Goal: Information Seeking & Learning: Find specific fact

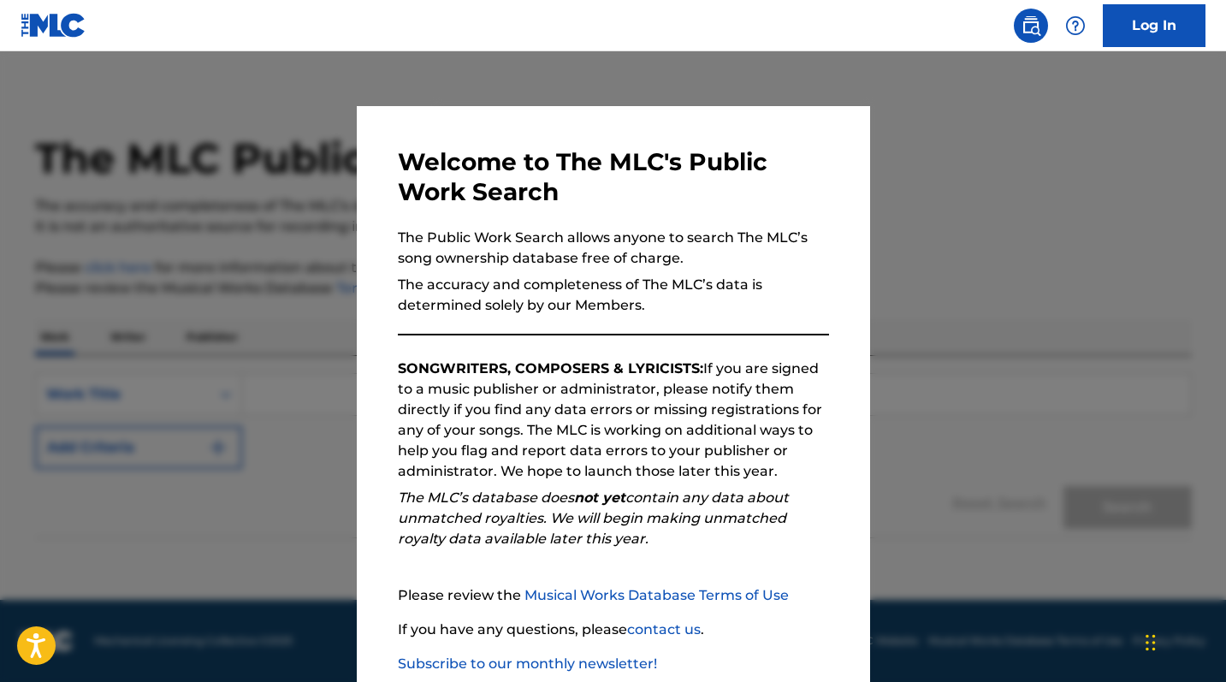
scroll to position [101, 0]
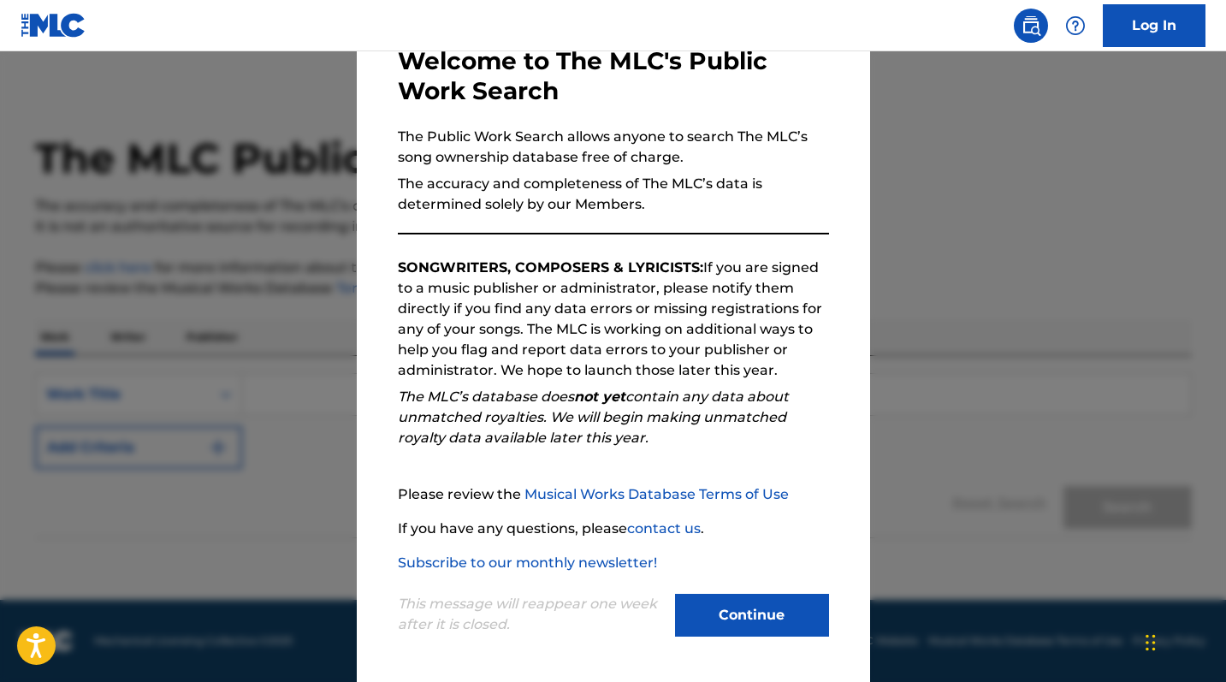
click at [770, 614] on button "Continue" at bounding box center [752, 615] width 154 height 43
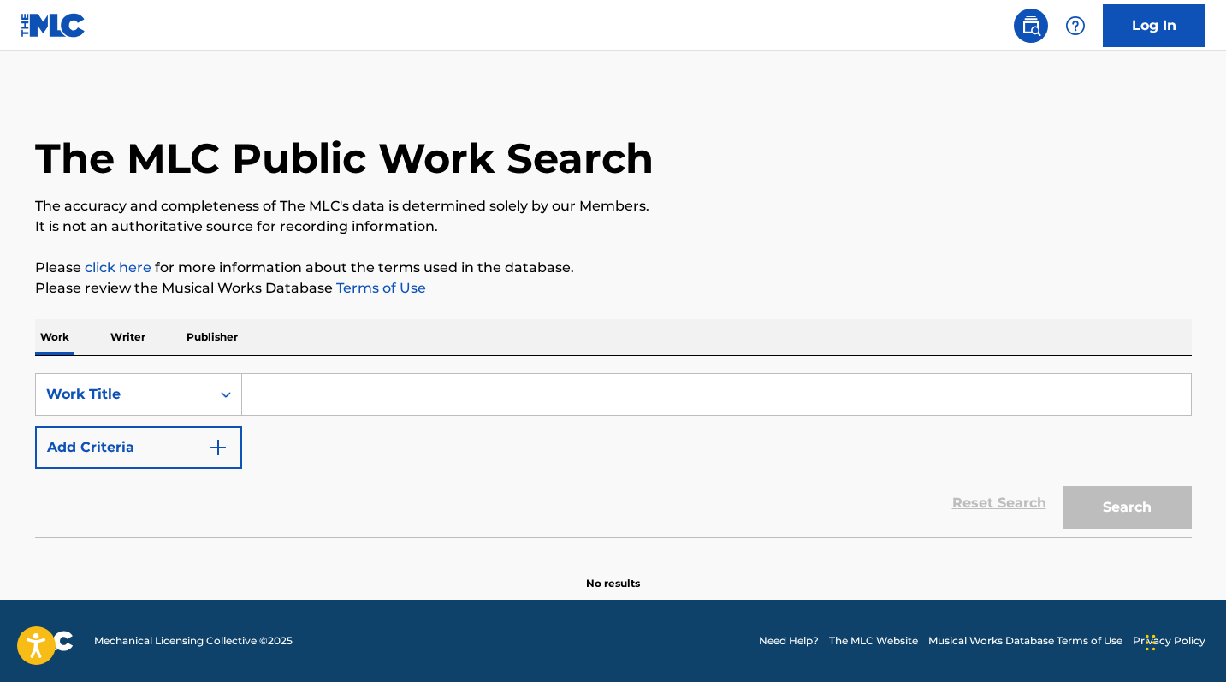
click at [316, 386] on input "Search Form" at bounding box center [716, 394] width 949 height 41
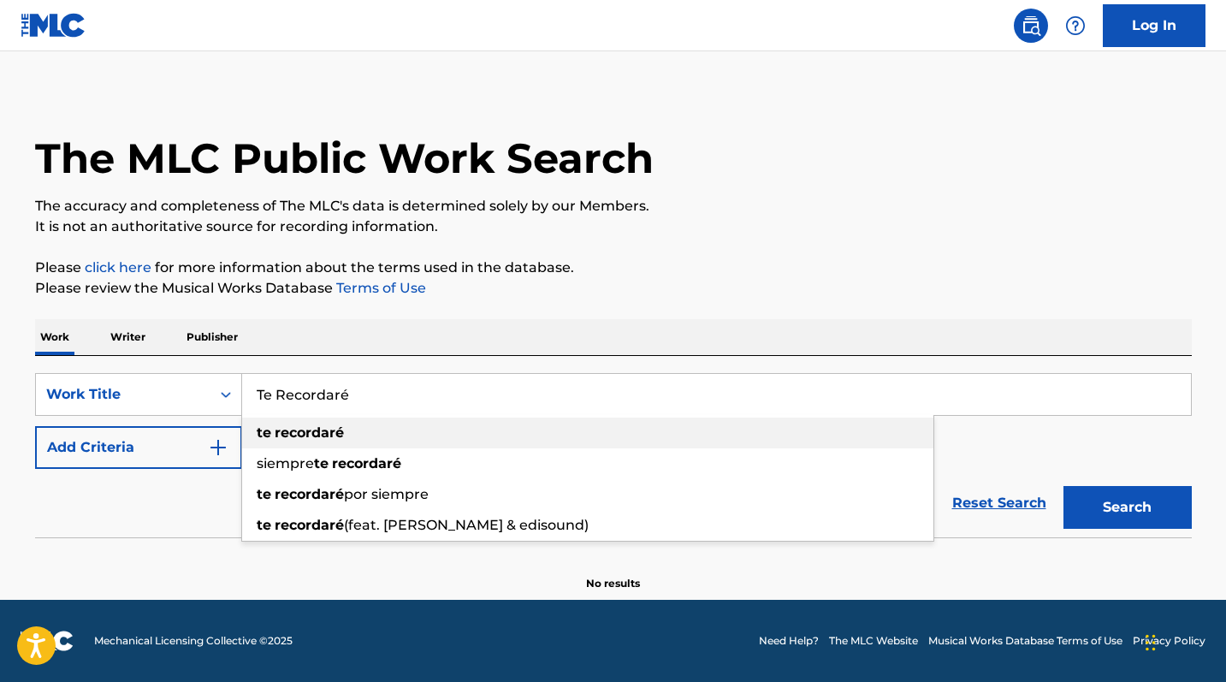
type input "Te Recordaré"
click at [352, 425] on div "te recordaré" at bounding box center [587, 432] width 691 height 31
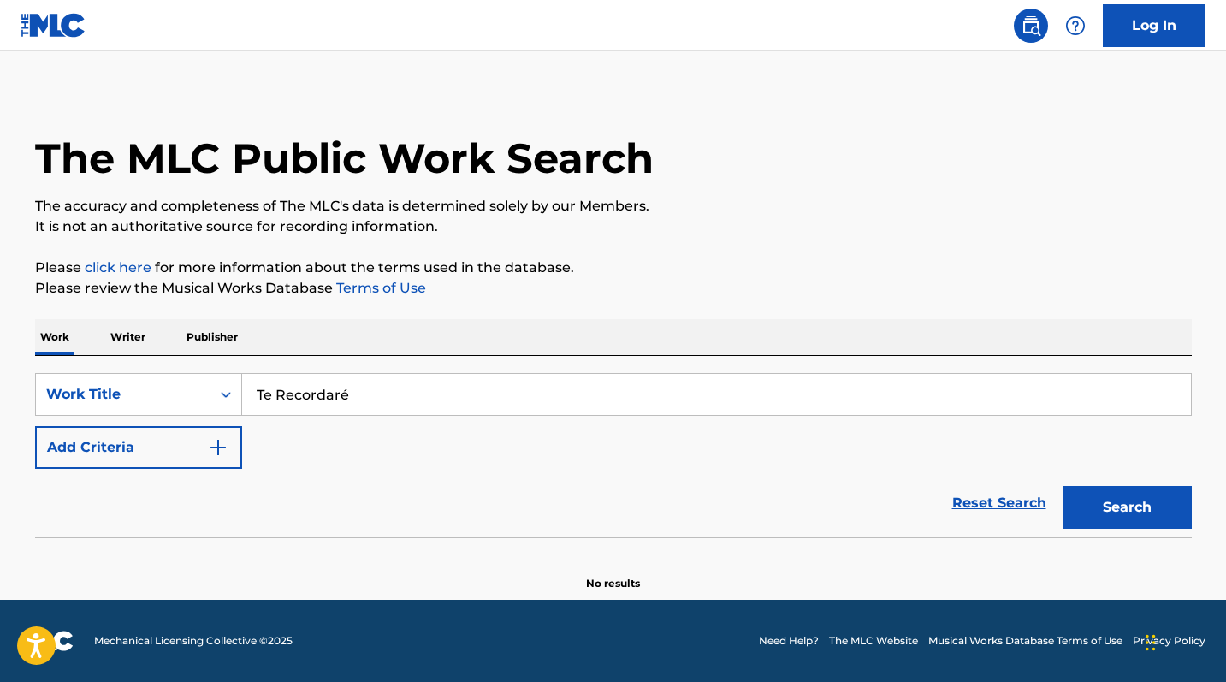
click at [126, 443] on button "Add Criteria" at bounding box center [138, 447] width 207 height 43
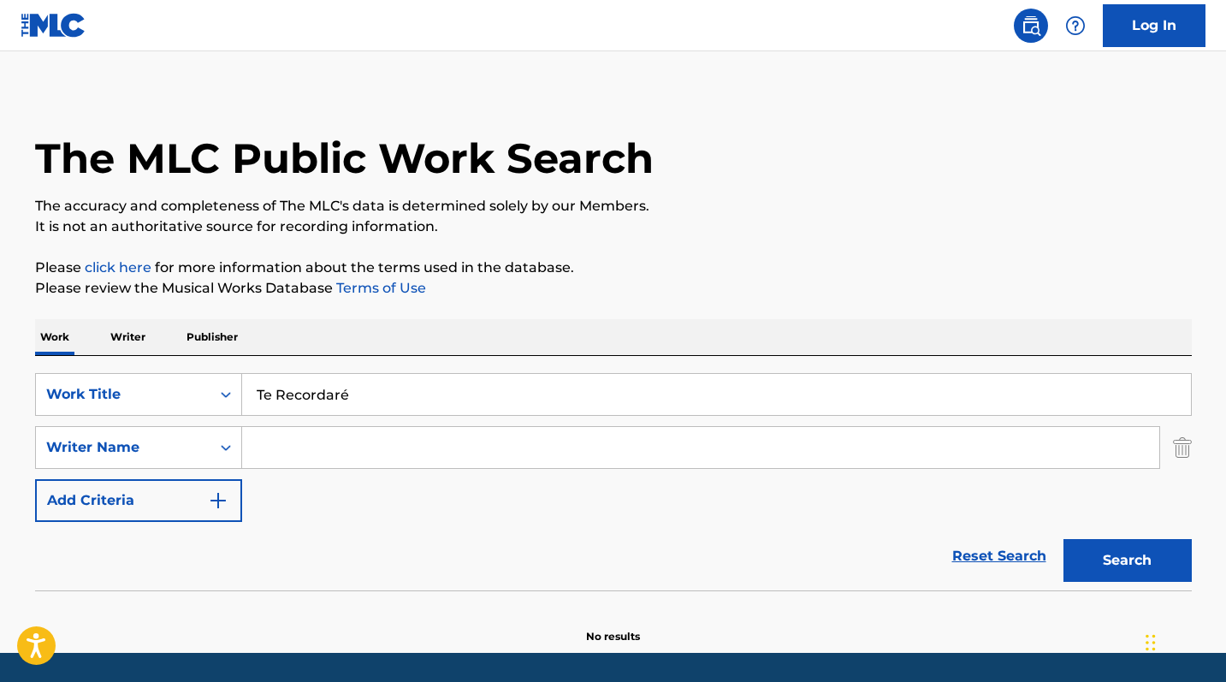
click at [317, 443] on input "Search Form" at bounding box center [700, 447] width 917 height 41
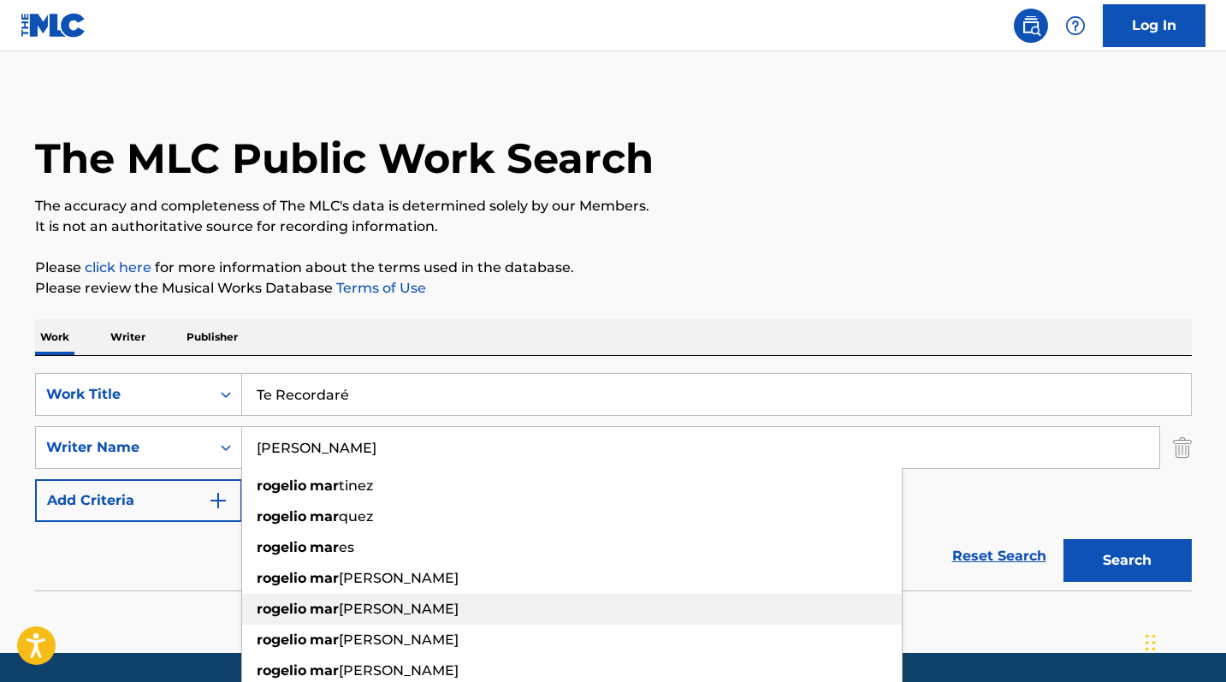
click at [355, 608] on span "tinez calvo" at bounding box center [399, 608] width 120 height 16
type input "rogelio martinez calvo"
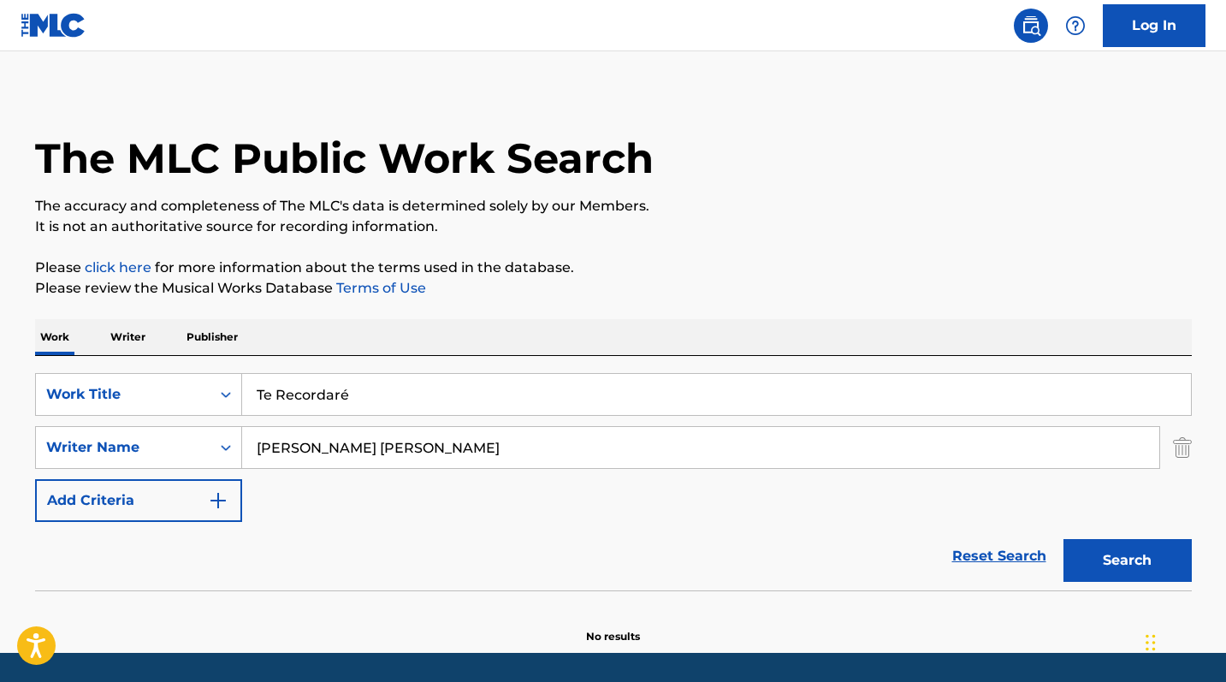
click at [1126, 551] on button "Search" at bounding box center [1127, 560] width 128 height 43
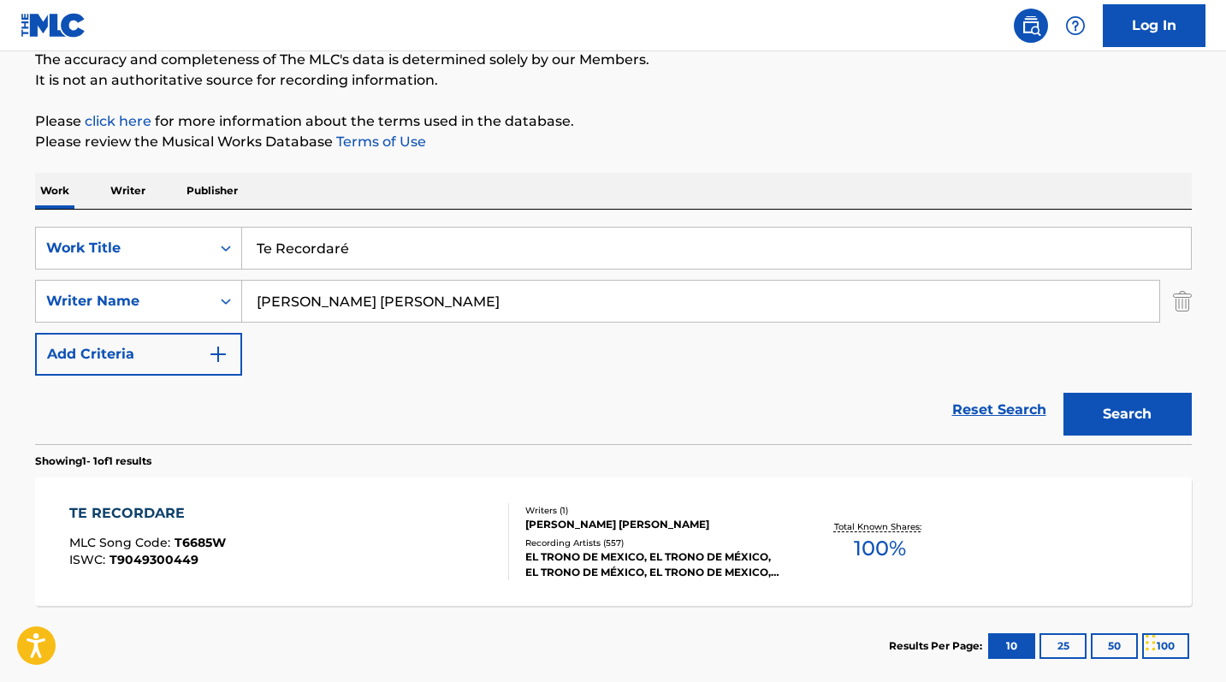
scroll to position [249, 0]
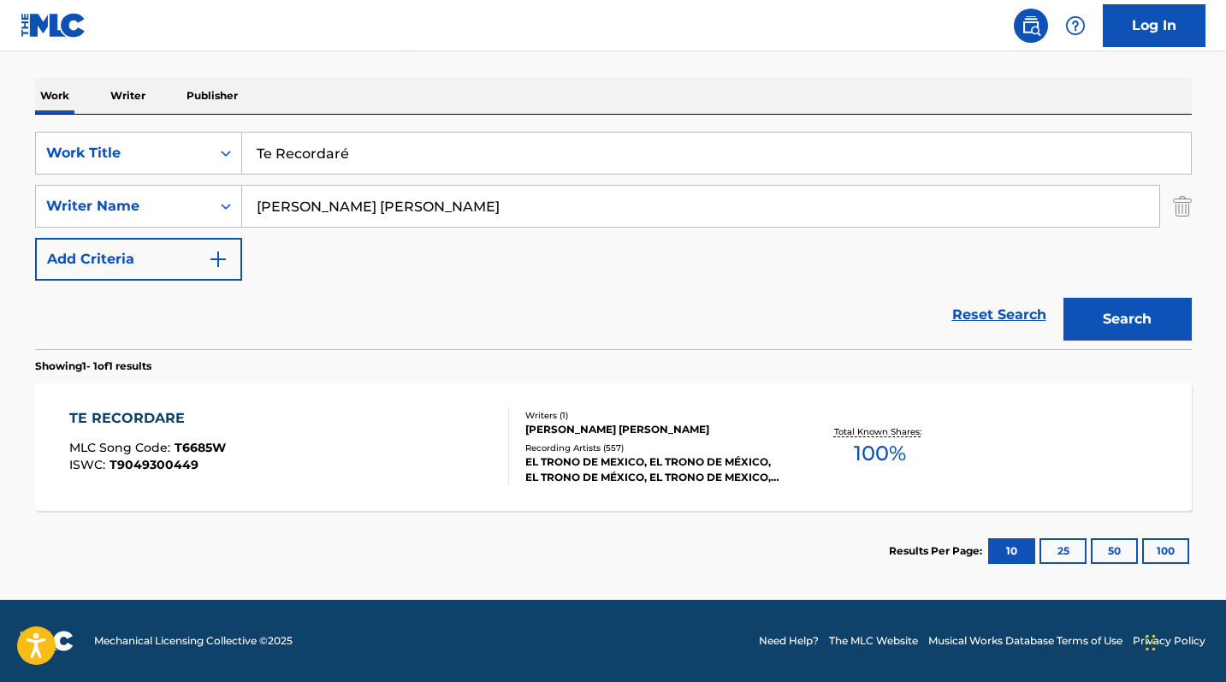
click at [155, 412] on div "TE RECORDARE" at bounding box center [147, 418] width 157 height 21
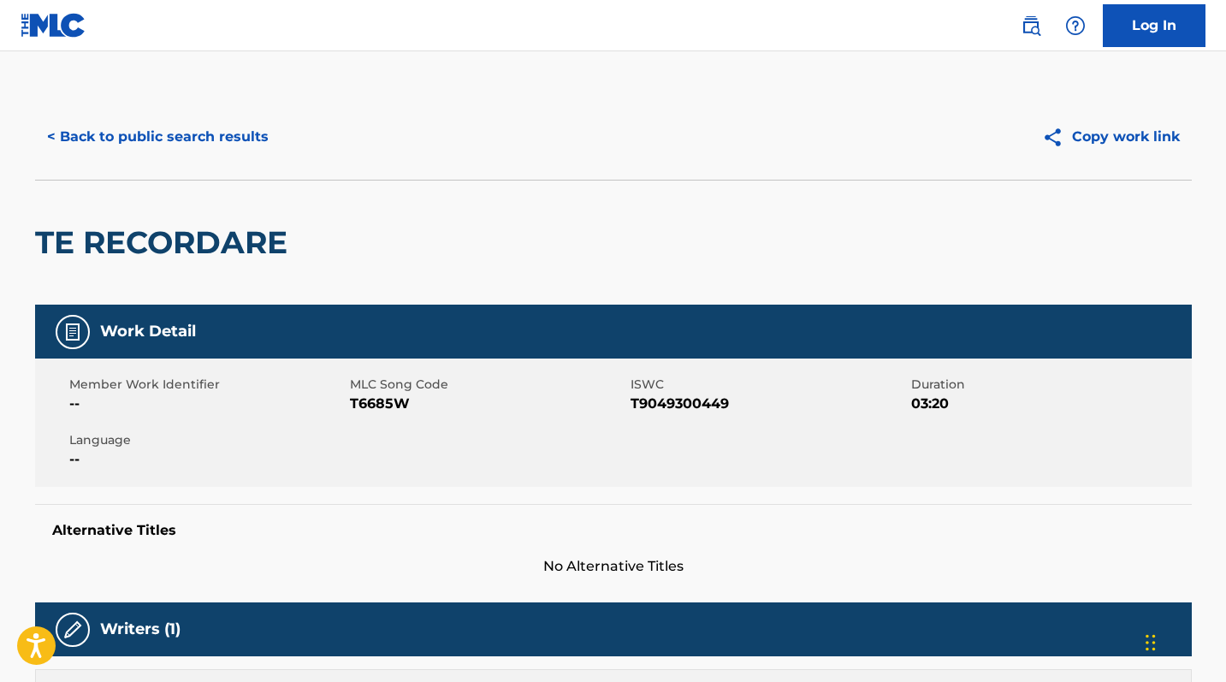
click at [398, 401] on span "T6685W" at bounding box center [488, 403] width 276 height 21
copy span "T6685W"
click at [126, 138] on button "< Back to public search results" at bounding box center [157, 136] width 245 height 43
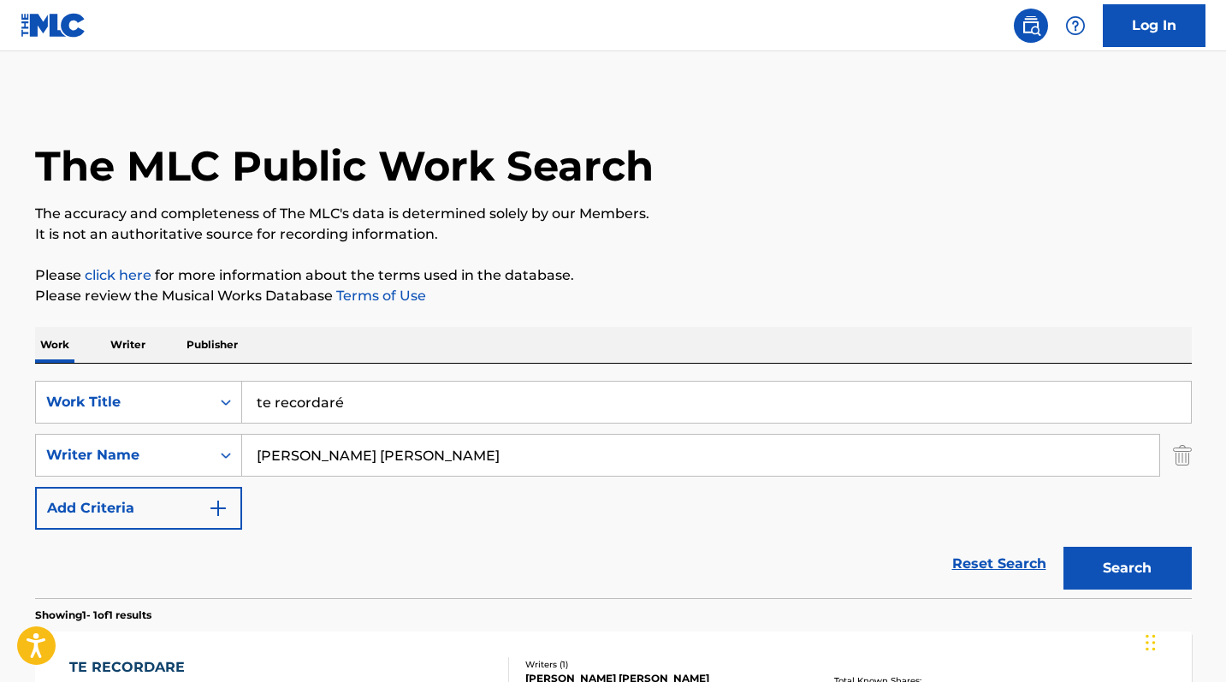
scroll to position [151, 0]
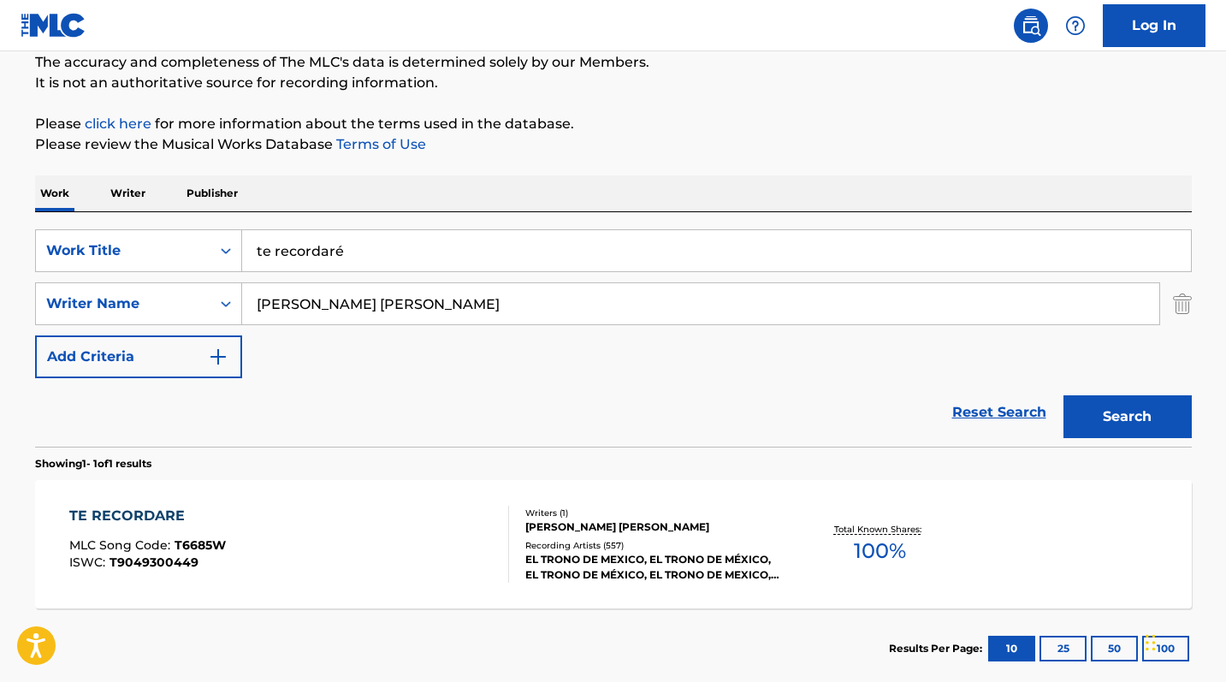
click at [206, 543] on span "T6685W" at bounding box center [199, 544] width 51 height 15
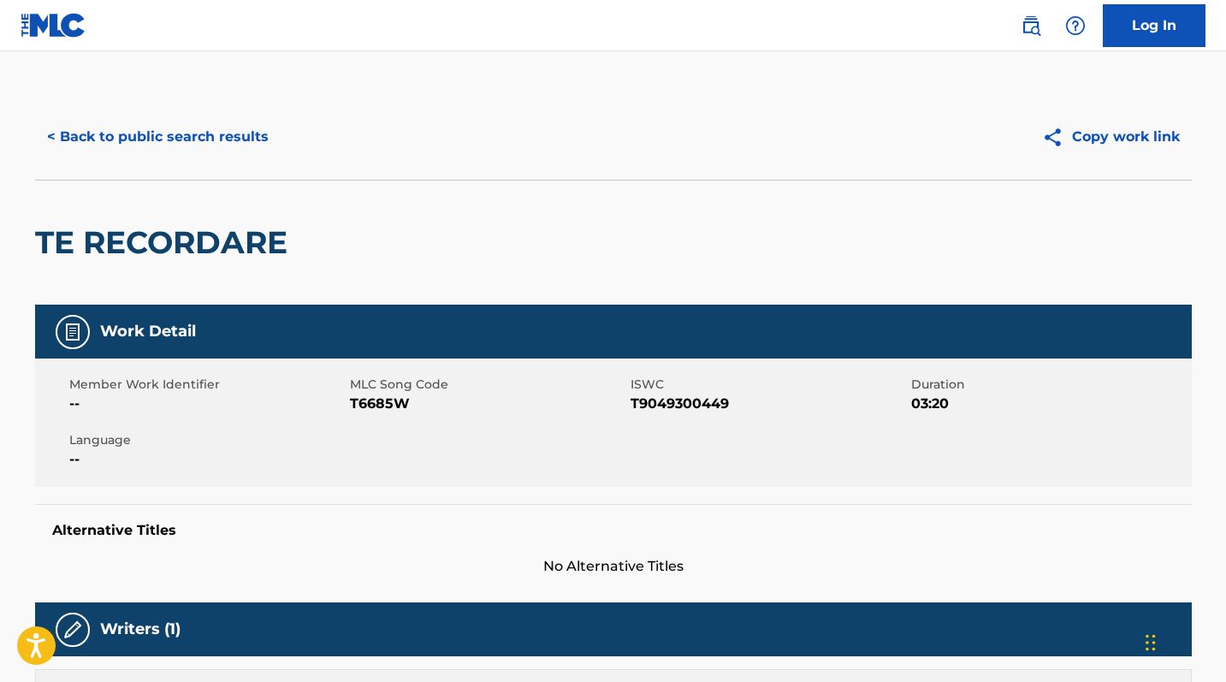
click at [206, 543] on div "Alternative Titles No Alternative Titles" at bounding box center [613, 540] width 1156 height 73
click at [383, 404] on span "T6685W" at bounding box center [488, 403] width 276 height 21
copy span "T6685W"
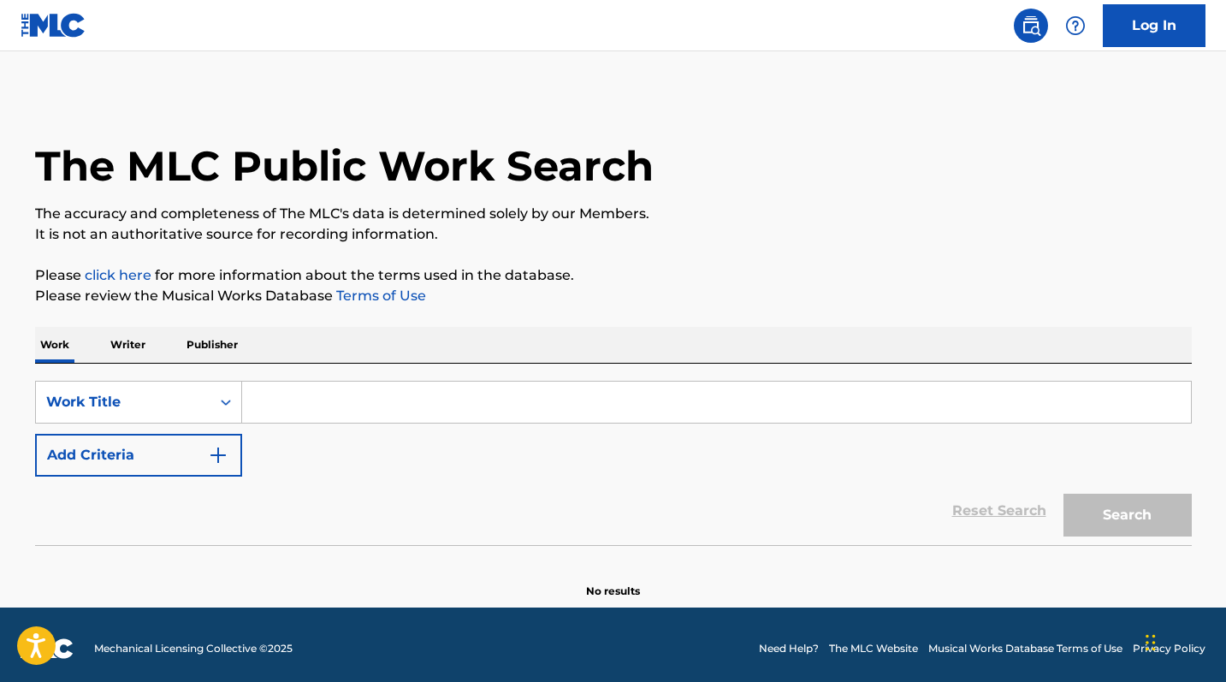
click at [336, 409] on input "Search Form" at bounding box center [716, 401] width 949 height 41
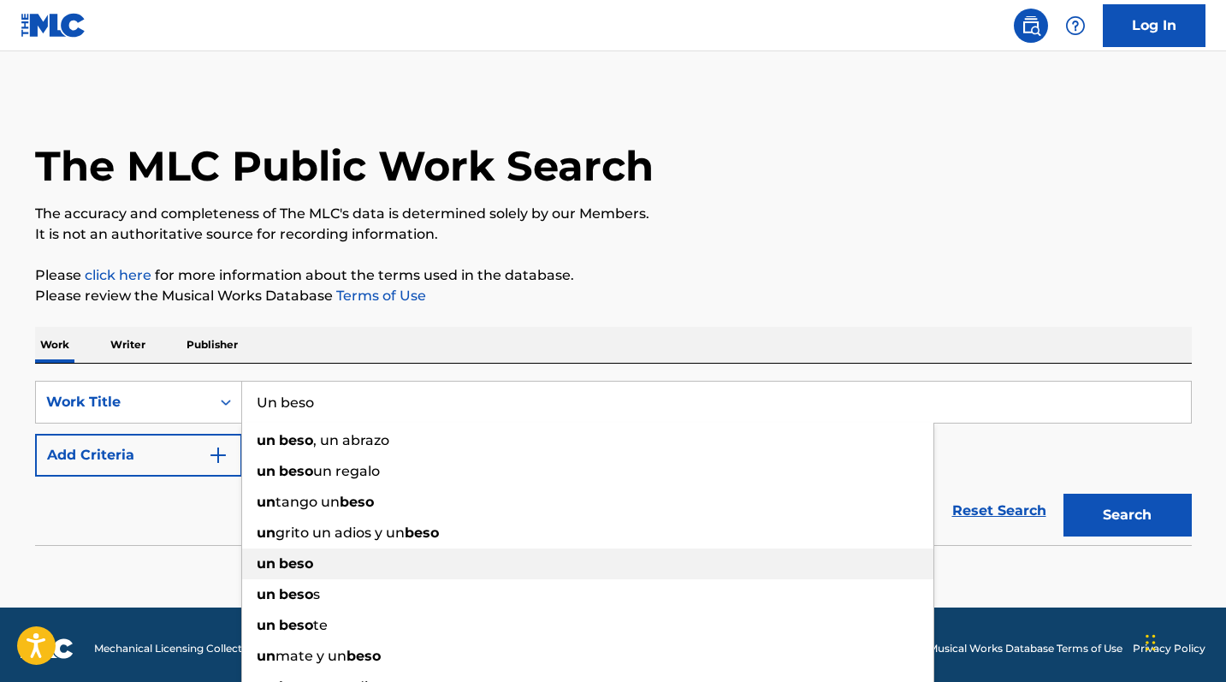
click at [287, 573] on div "un beso" at bounding box center [587, 563] width 691 height 31
type input "un beso"
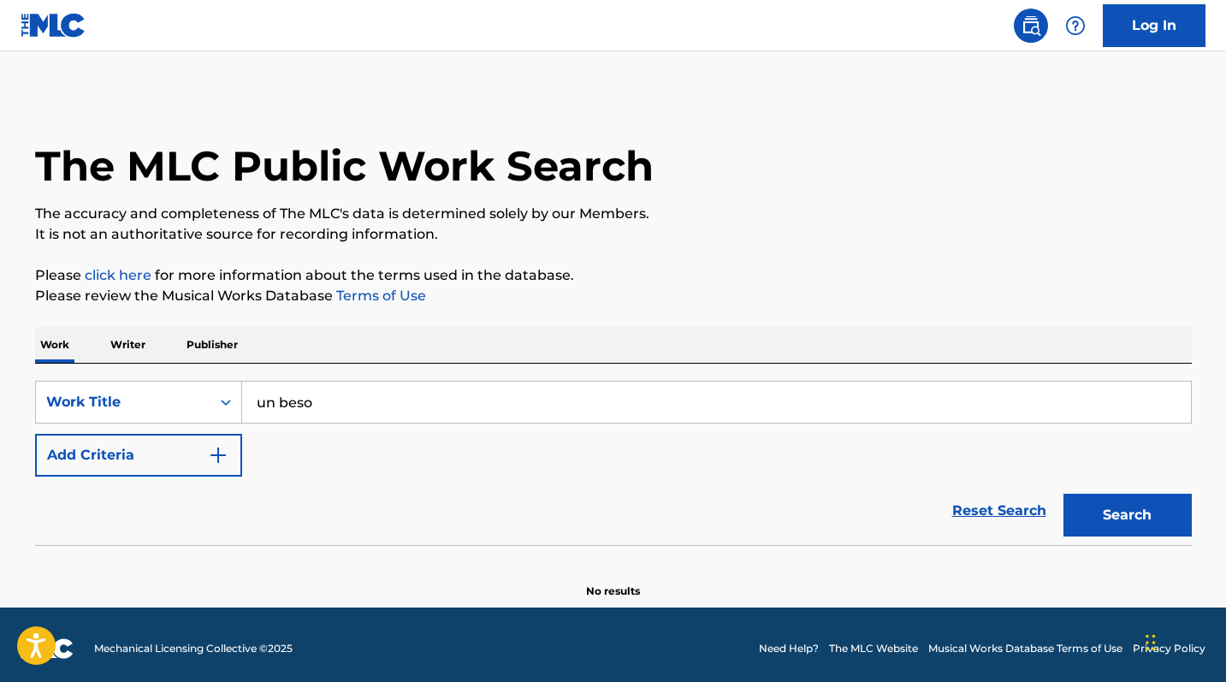
click at [180, 447] on button "Add Criteria" at bounding box center [138, 455] width 207 height 43
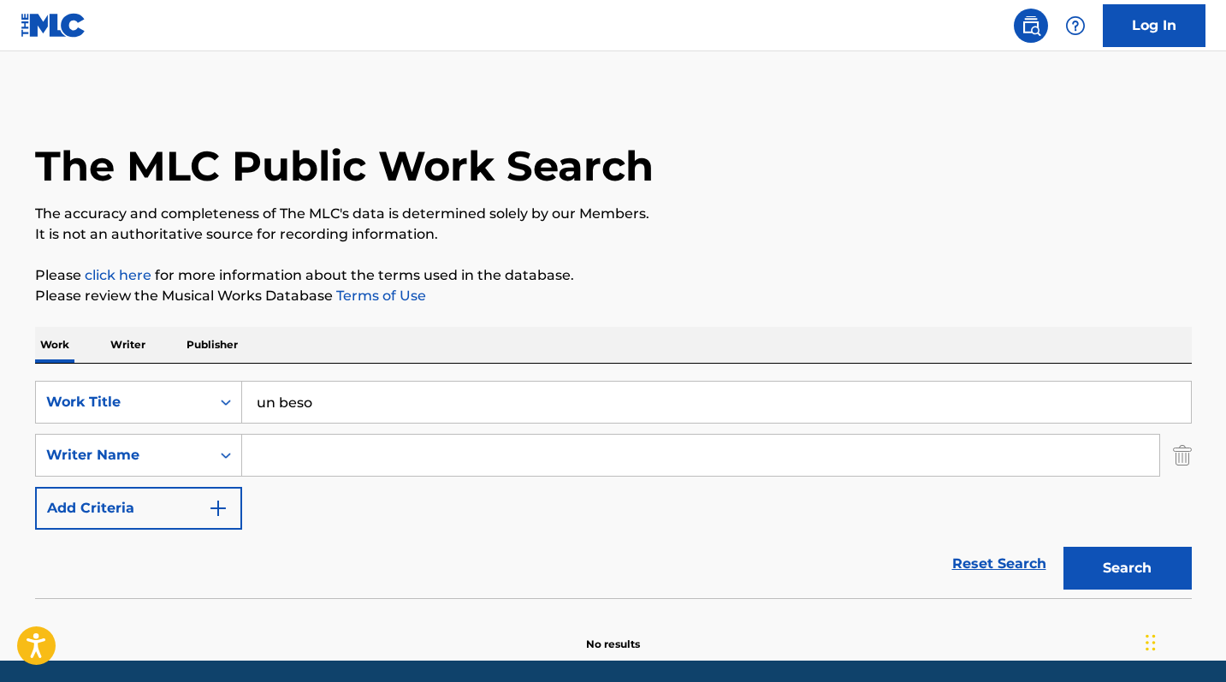
click at [315, 448] on input "Search Form" at bounding box center [700, 454] width 917 height 41
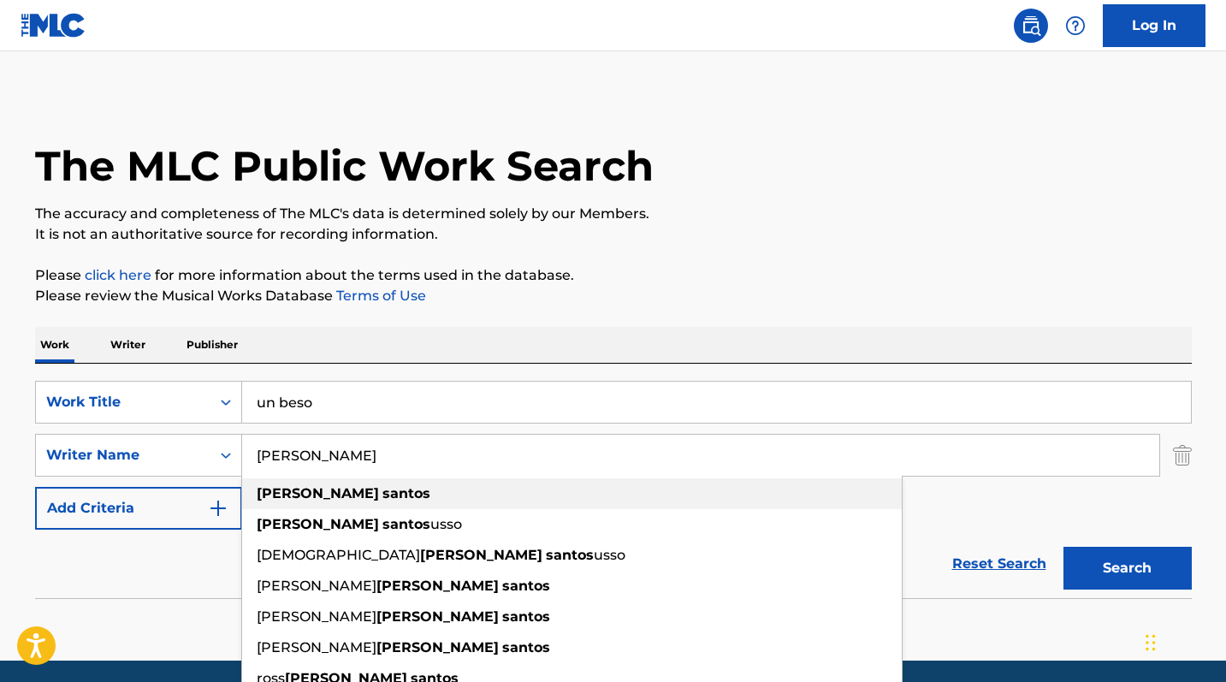
click at [382, 495] on strong "santos" at bounding box center [406, 493] width 48 height 16
type input "[PERSON_NAME]"
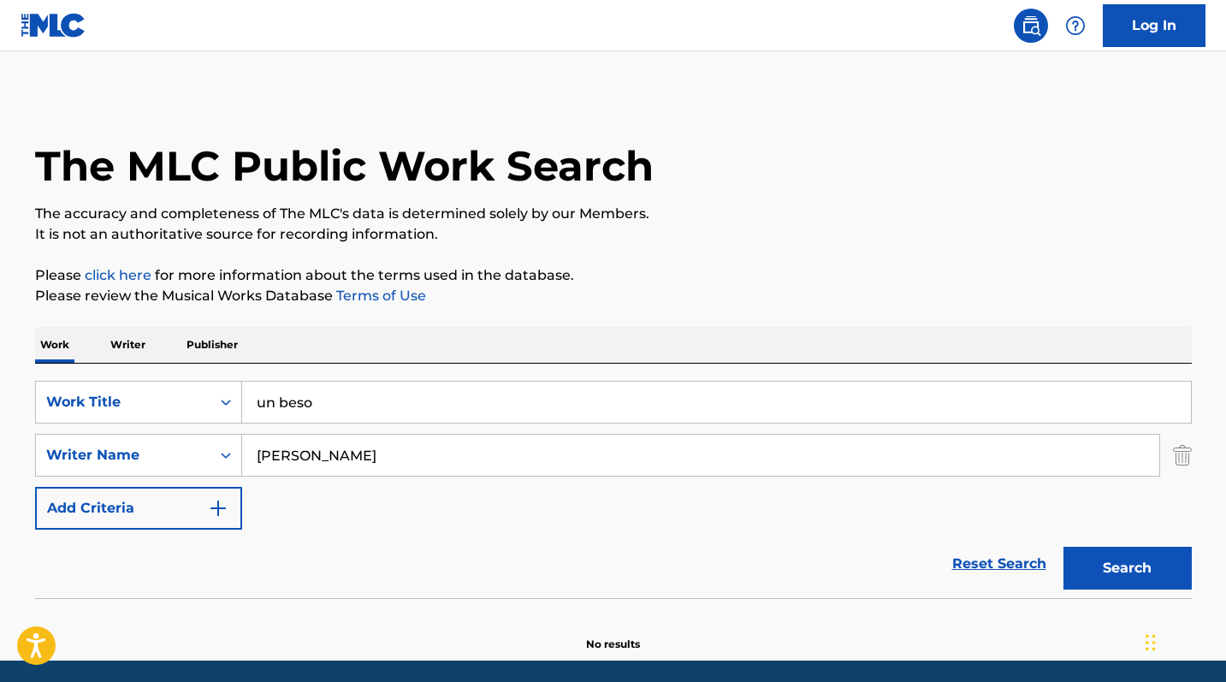
click at [1119, 554] on button "Search" at bounding box center [1127, 568] width 128 height 43
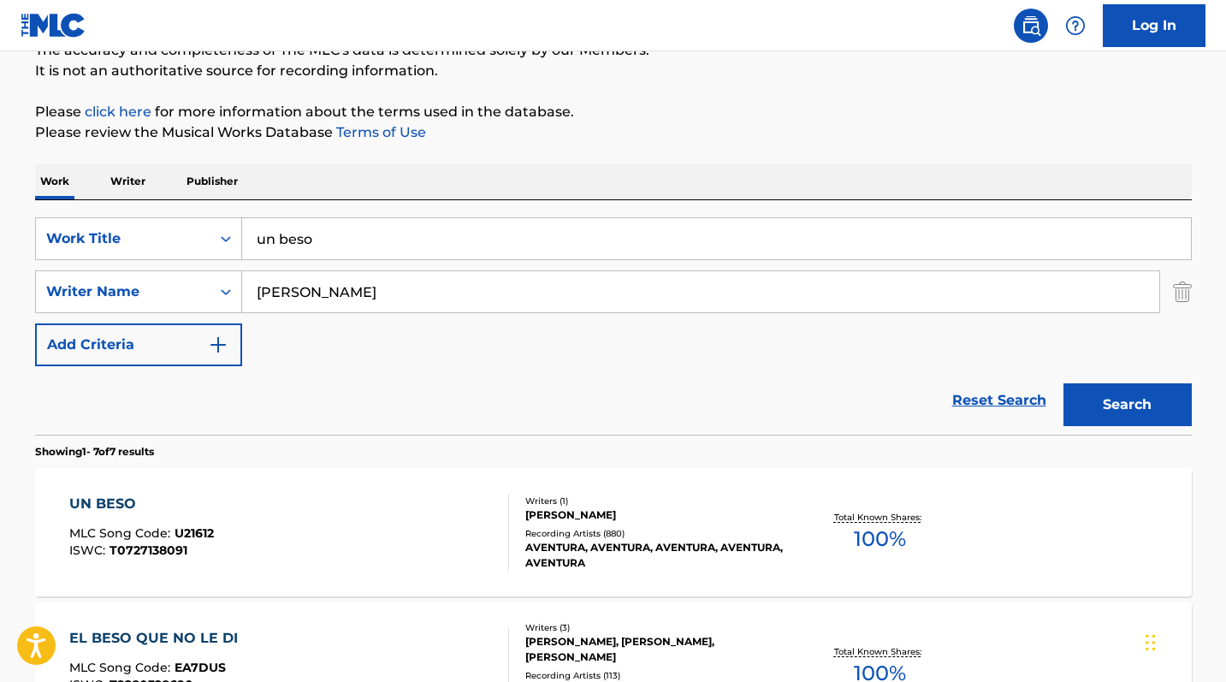
scroll to position [312, 0]
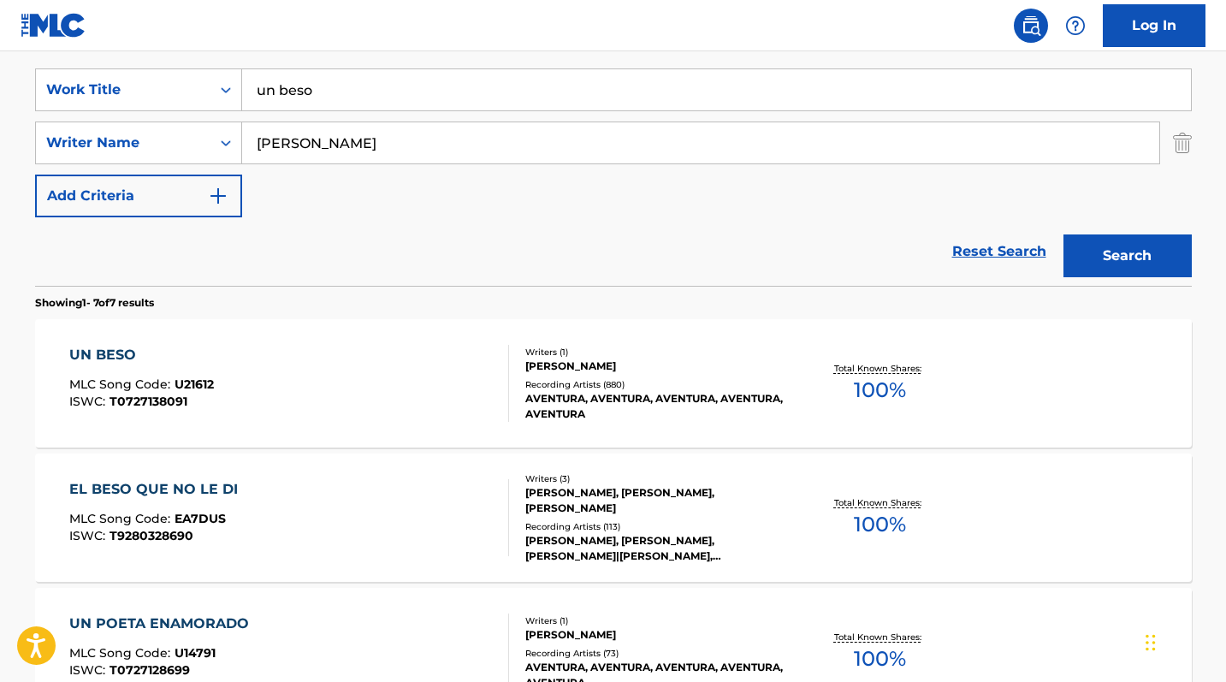
click at [108, 358] on div "UN BESO" at bounding box center [141, 355] width 145 height 21
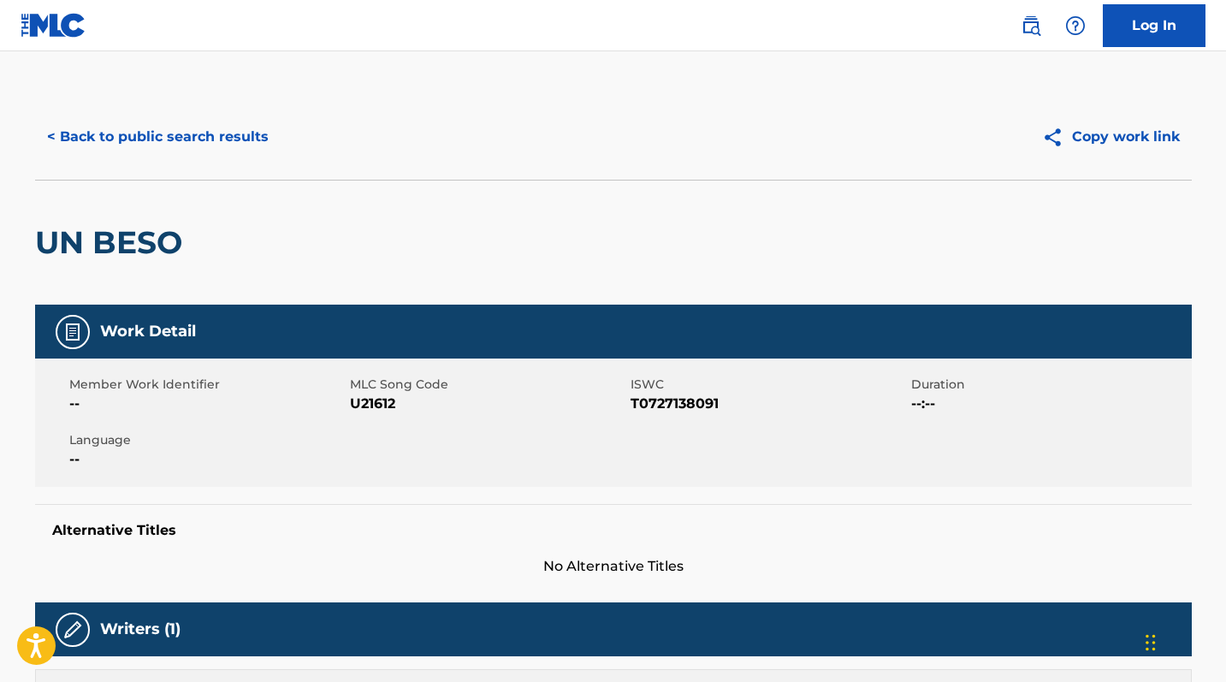
click at [384, 402] on span "U21612" at bounding box center [488, 403] width 276 height 21
copy span "U21612"
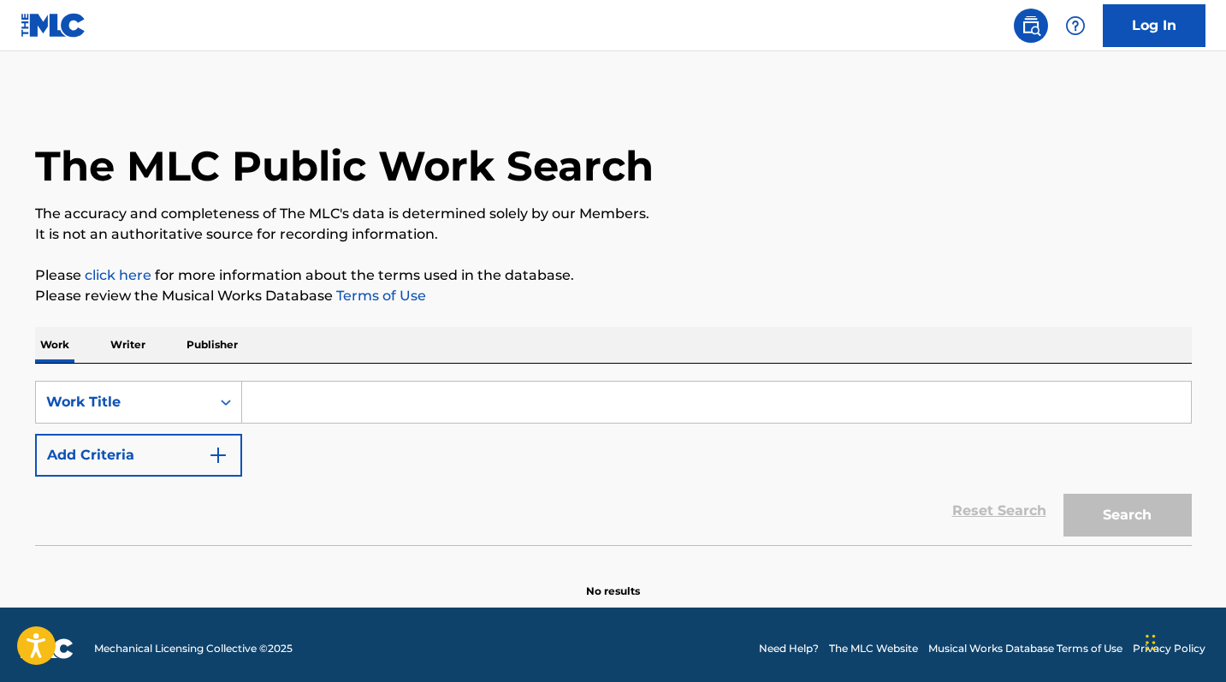
click at [313, 403] on input "Search Form" at bounding box center [716, 401] width 949 height 41
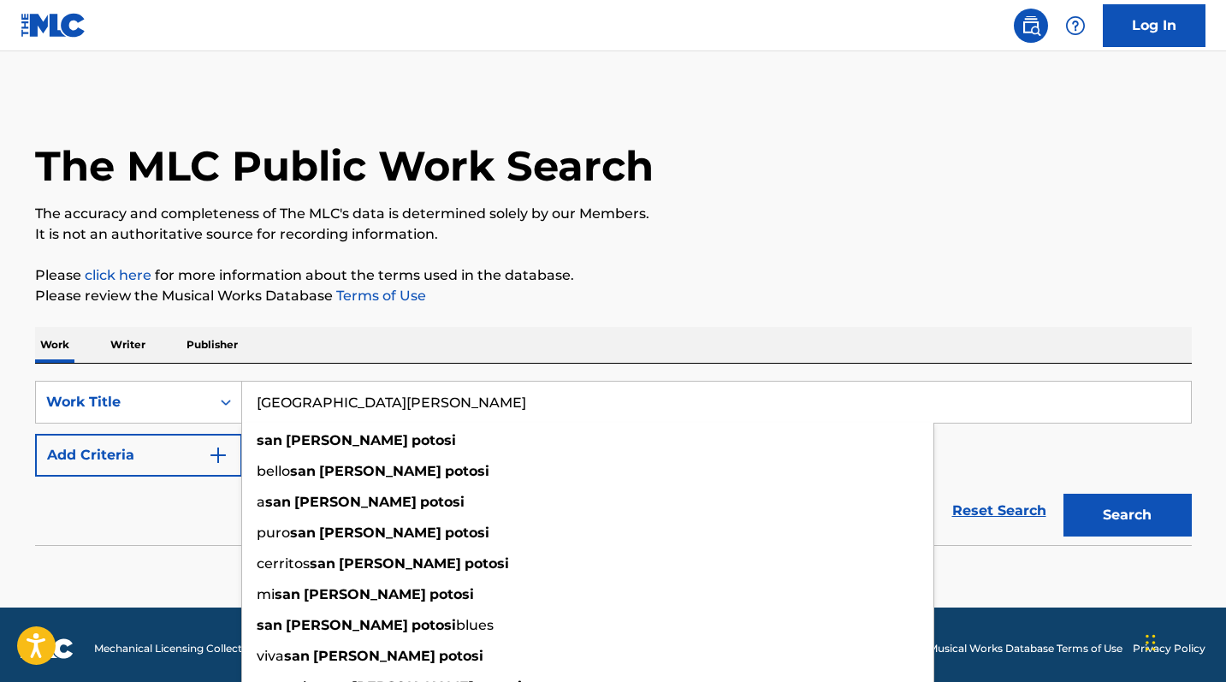
type input "San Luis Potosí"
click at [1126, 515] on button "Search" at bounding box center [1127, 515] width 128 height 43
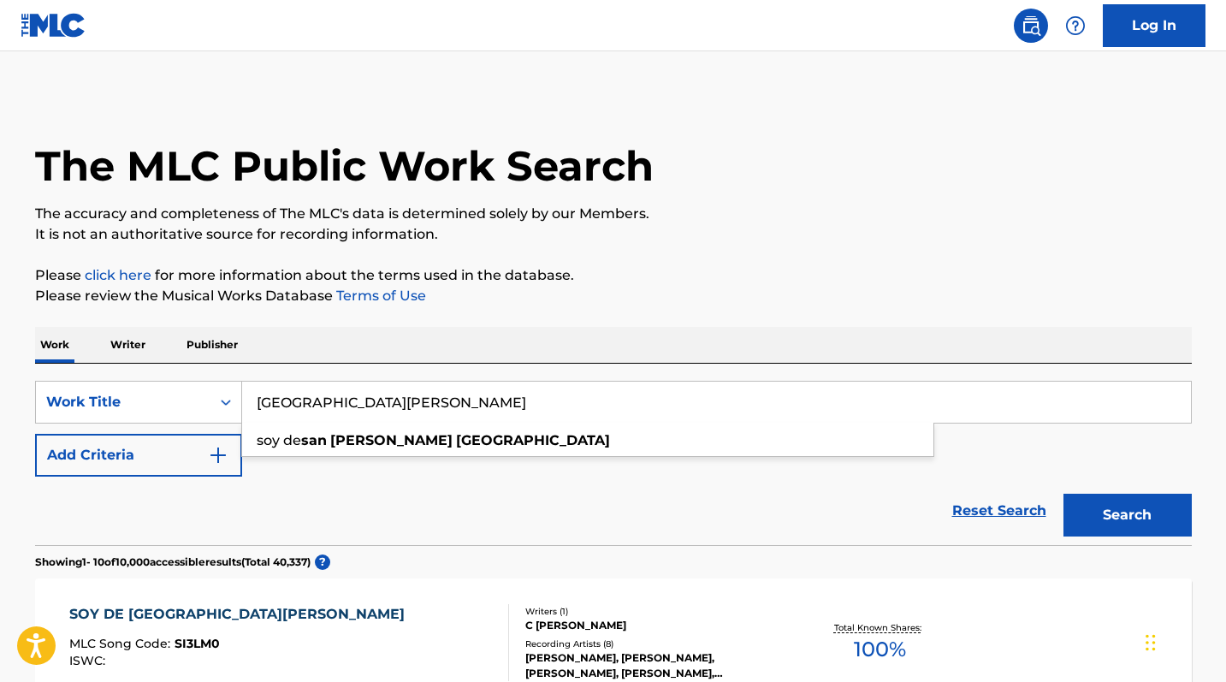
click at [729, 499] on div "Reset Search Search" at bounding box center [613, 510] width 1156 height 68
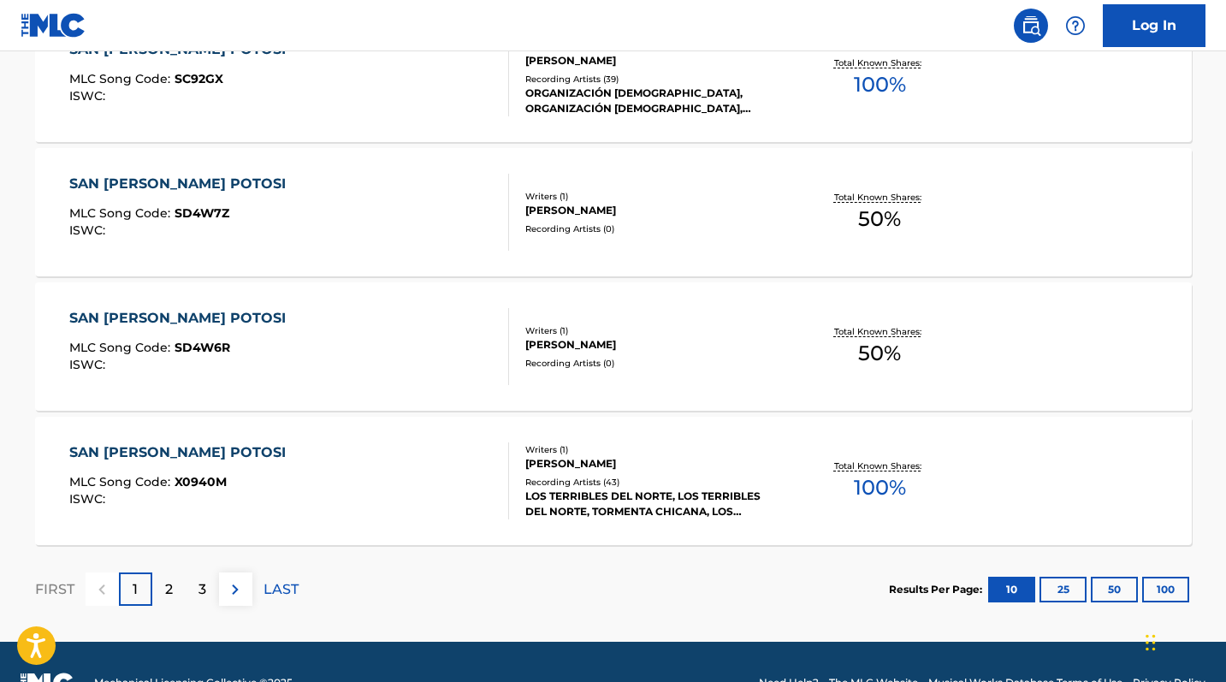
scroll to position [1412, 0]
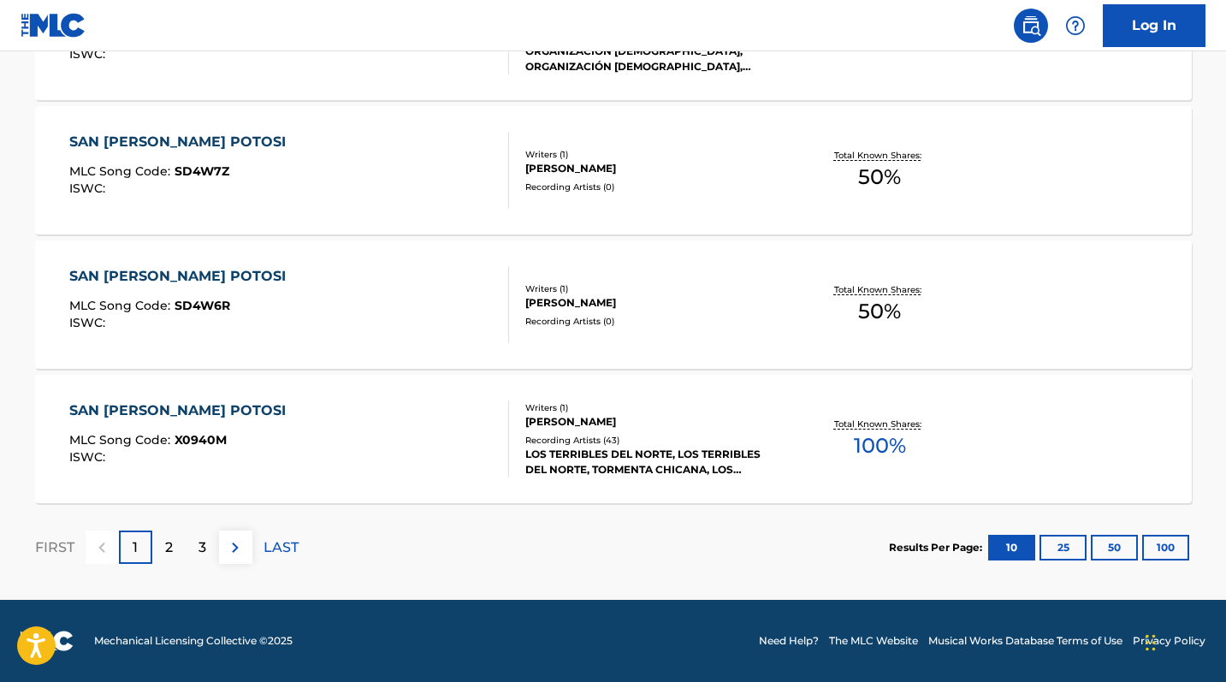
click at [1172, 544] on button "100" at bounding box center [1165, 548] width 47 height 26
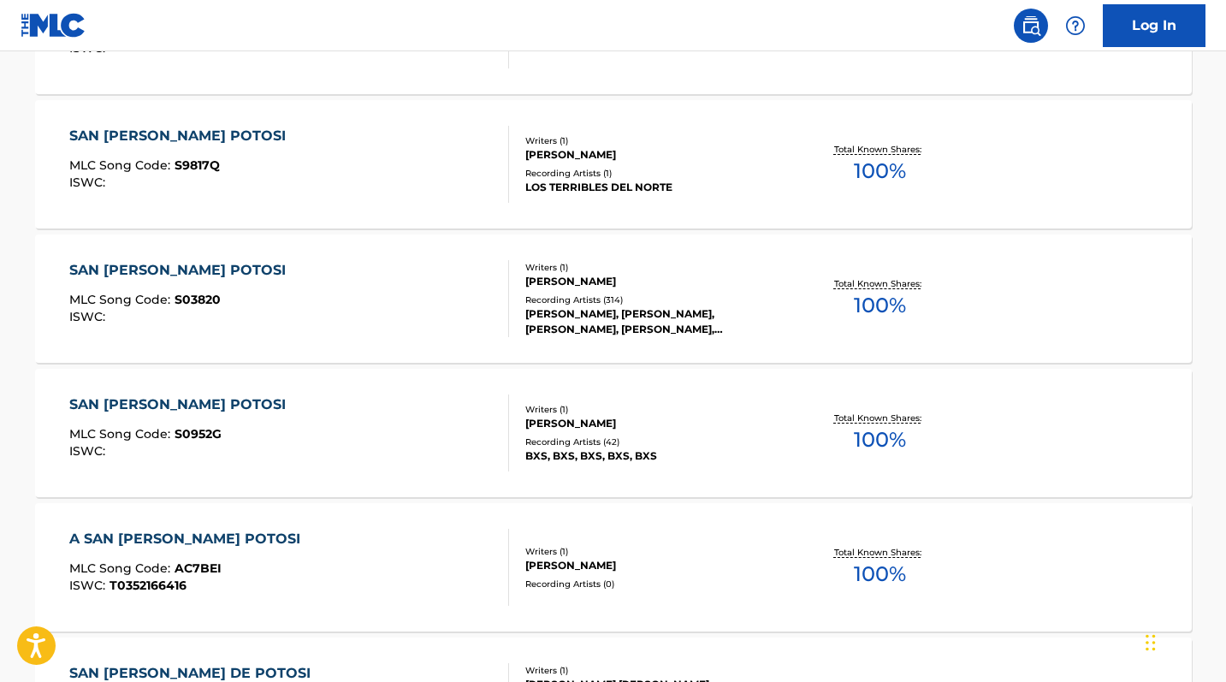
scroll to position [2355, 0]
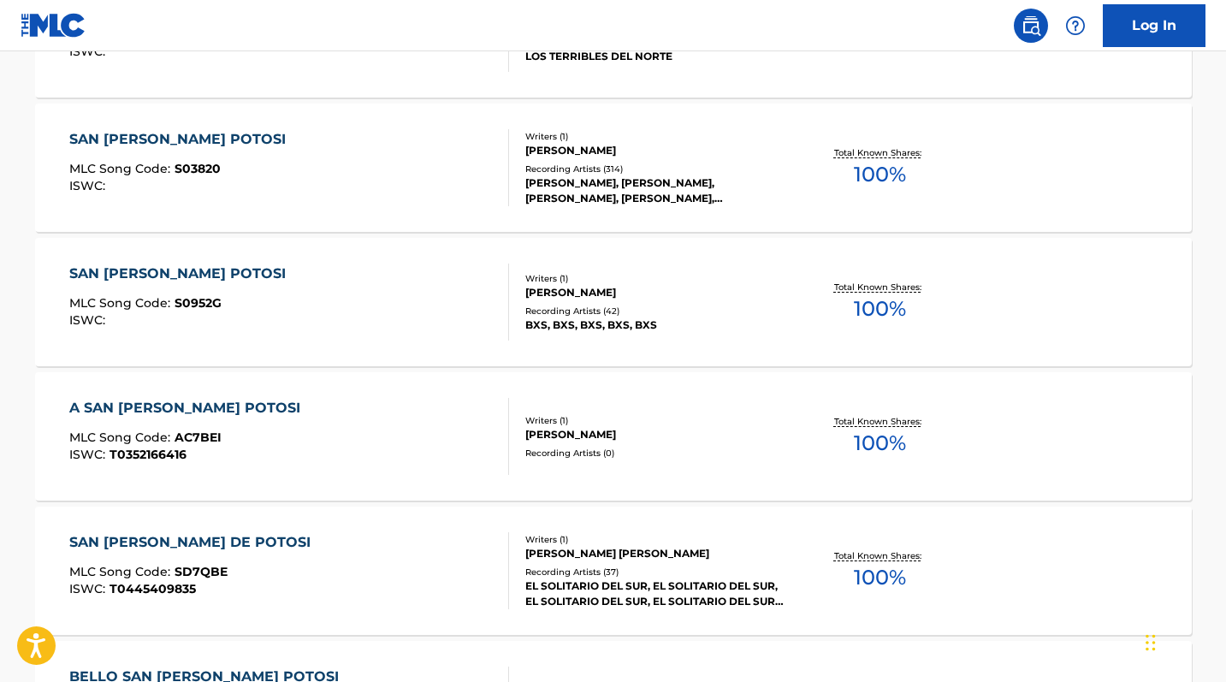
click at [136, 269] on div "SAN LUIS POTOSI" at bounding box center [181, 273] width 225 height 21
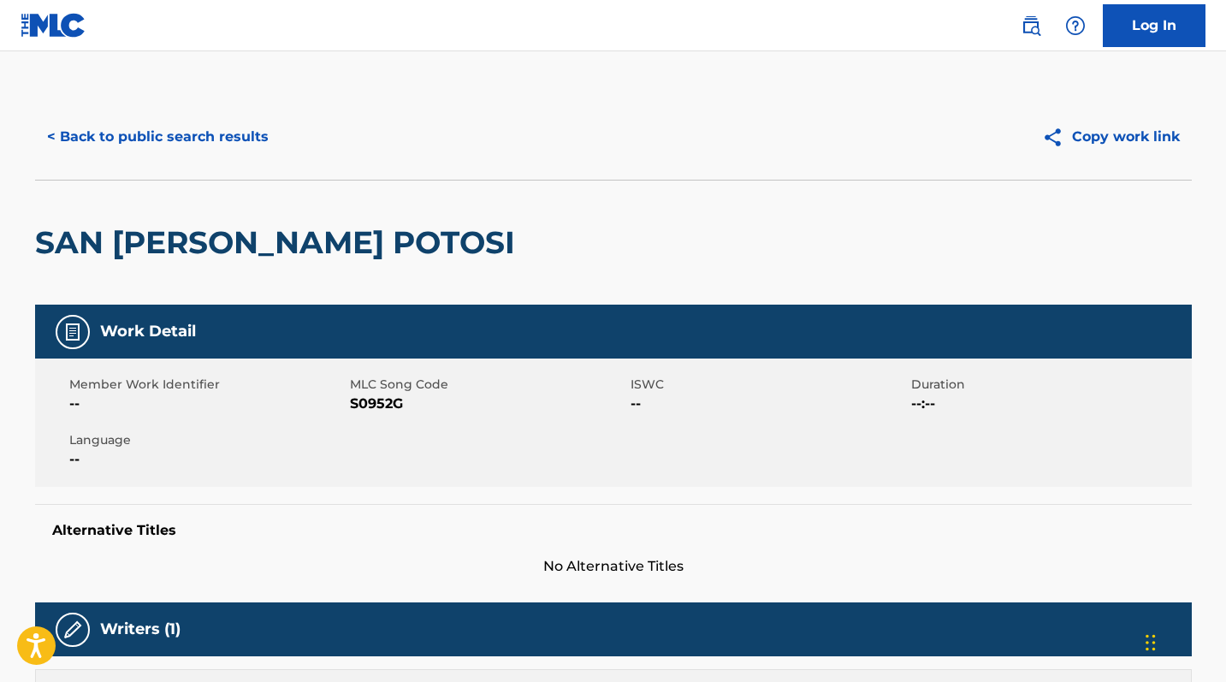
click at [367, 403] on span "S0952G" at bounding box center [488, 403] width 276 height 21
click at [368, 403] on span "S0952G" at bounding box center [488, 403] width 276 height 21
copy span "S0952G"
